Goal: Task Accomplishment & Management: Use online tool/utility

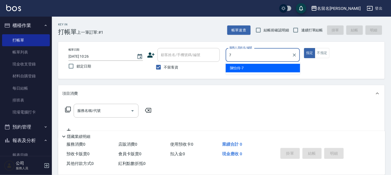
type input "7"
type button "true"
type input "陳怡伶-7"
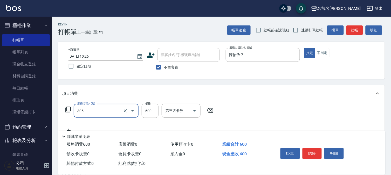
type input "洗+剪(一般)(305)"
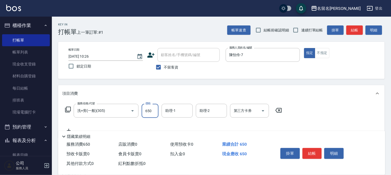
type input "650"
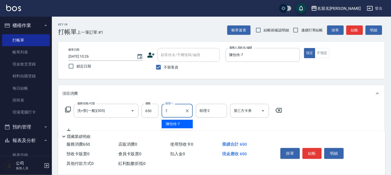
type input "陳怡伶-7"
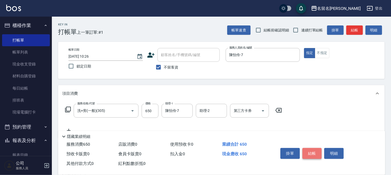
click at [313, 153] on button "結帳" at bounding box center [311, 153] width 19 height 11
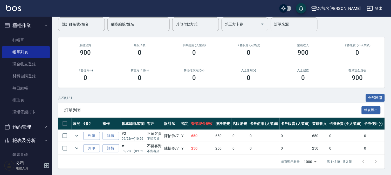
scroll to position [47, 0]
click at [27, 40] on link "打帳單" at bounding box center [26, 40] width 48 height 12
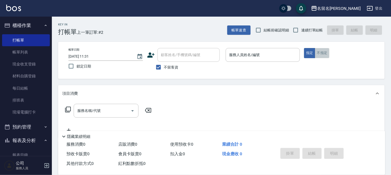
click at [318, 54] on button "不指定" at bounding box center [322, 53] width 15 height 10
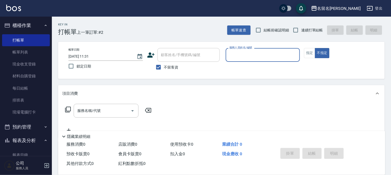
click at [287, 53] on input "服務人員姓名/編號" at bounding box center [263, 54] width 70 height 9
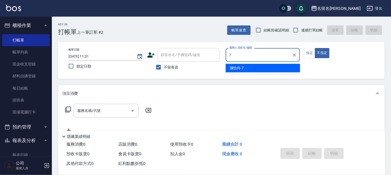
type input "陳怡伶-7"
type button "false"
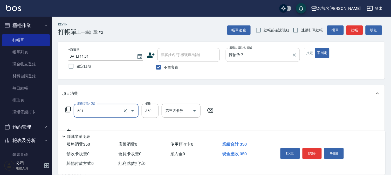
type input "P.S洗髮(501)"
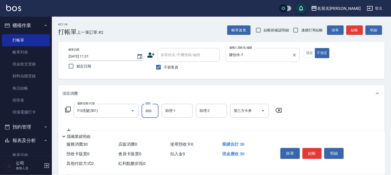
type input "300"
type input "陳怡伶-7"
click at [317, 151] on button "結帳" at bounding box center [311, 153] width 19 height 11
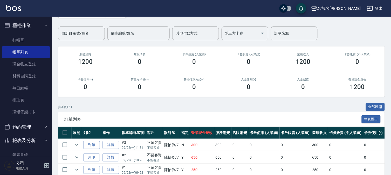
scroll to position [58, 0]
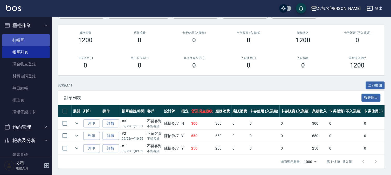
click at [30, 37] on link "打帳單" at bounding box center [26, 40] width 48 height 12
